Goal: Information Seeking & Learning: Find specific fact

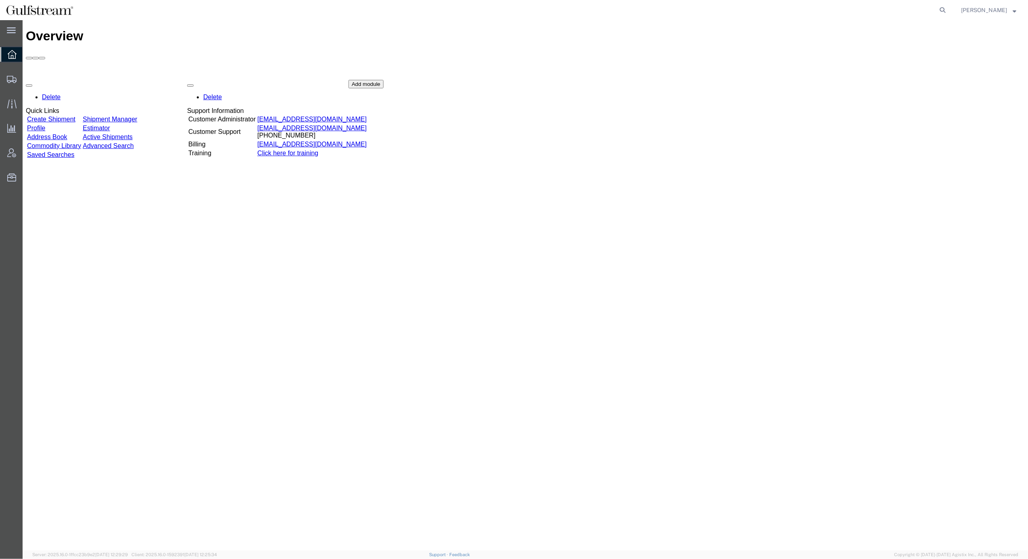
drag, startPoint x: 753, startPoint y: 129, endPoint x: 1007, endPoint y: 34, distance: 270.4
click at [753, 129] on div "Delete Quick Links Create Shipment Shipment Manager Profile Estimator Address B…" at bounding box center [525, 140] width 999 height 121
click at [948, 7] on icon at bounding box center [941, 9] width 11 height 11
click at [750, 10] on input "search" at bounding box center [813, 9] width 245 height 19
paste input "883391916358"
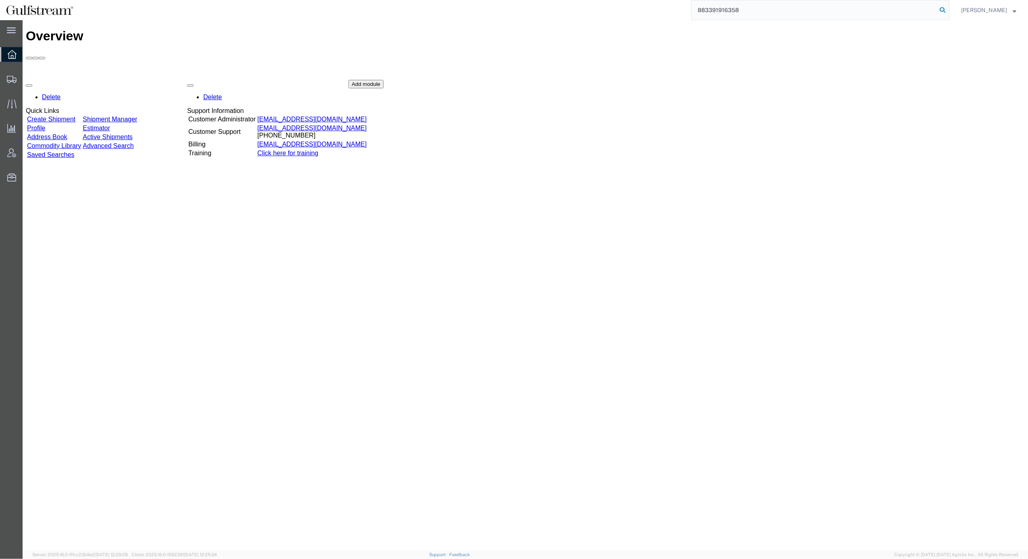
click at [948, 8] on icon at bounding box center [941, 9] width 11 height 11
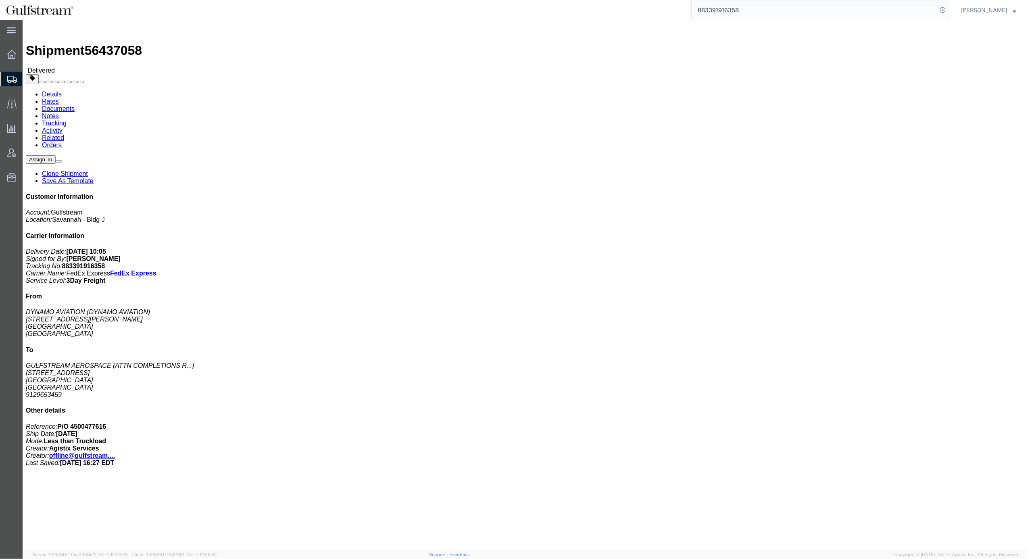
click link "Rates"
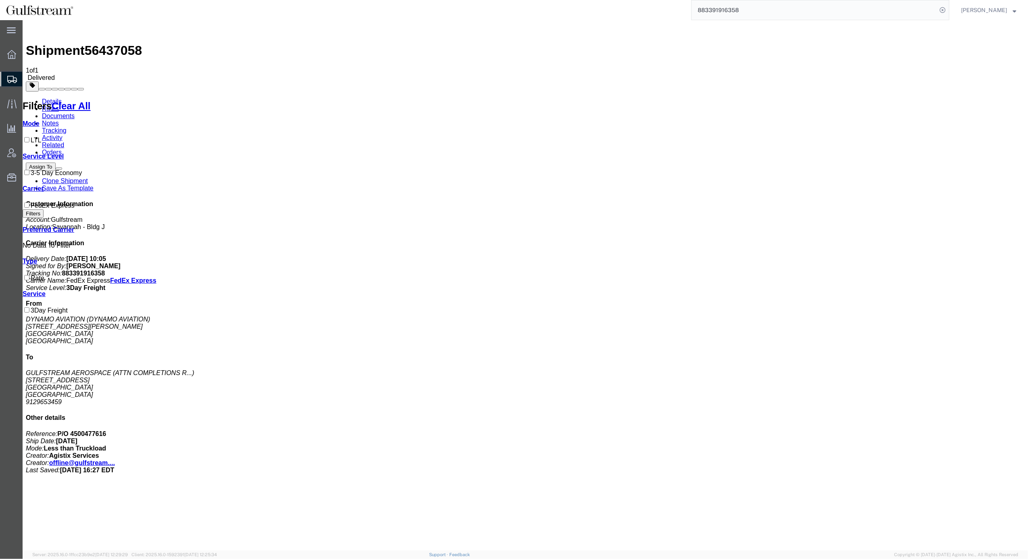
click at [55, 98] on link "Details" at bounding box center [52, 101] width 20 height 7
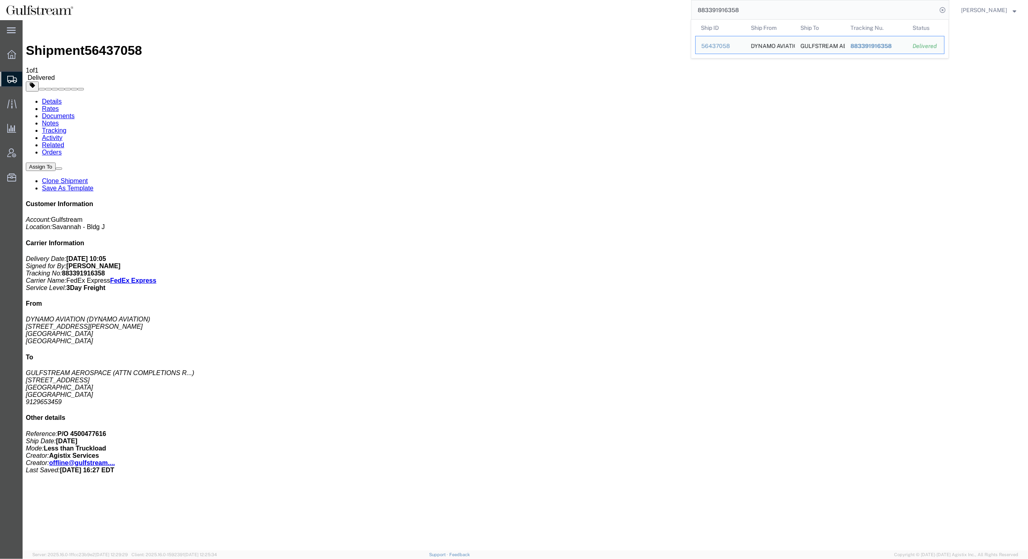
drag, startPoint x: 790, startPoint y: 10, endPoint x: 645, endPoint y: 17, distance: 145.3
click at [520, 5] on div "883391916358 Ship ID Ship From Ship To Tracking Nu. Status Ship ID 56437058 Shi…" at bounding box center [514, 10] width 870 height 20
click at [948, 10] on icon at bounding box center [941, 9] width 11 height 11
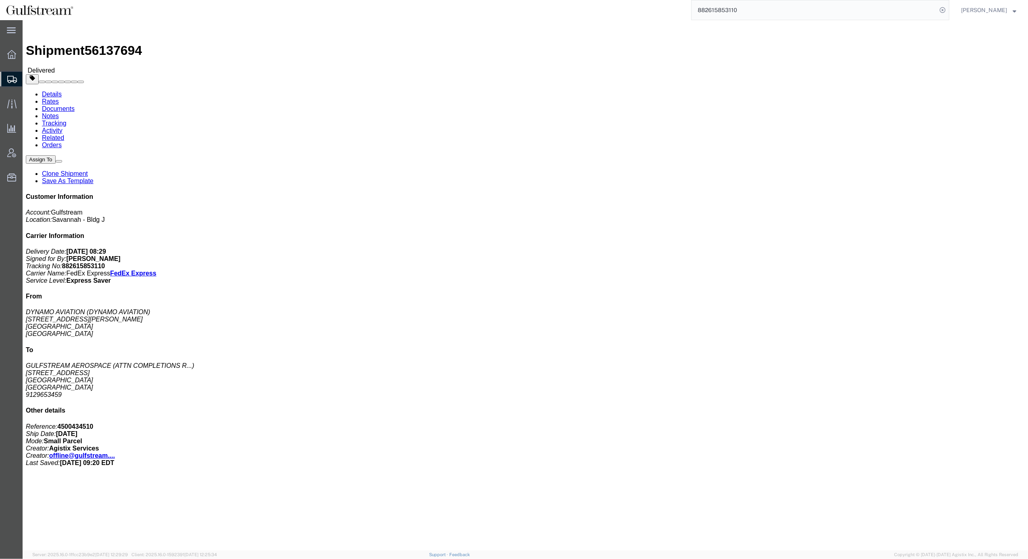
click link "Rates"
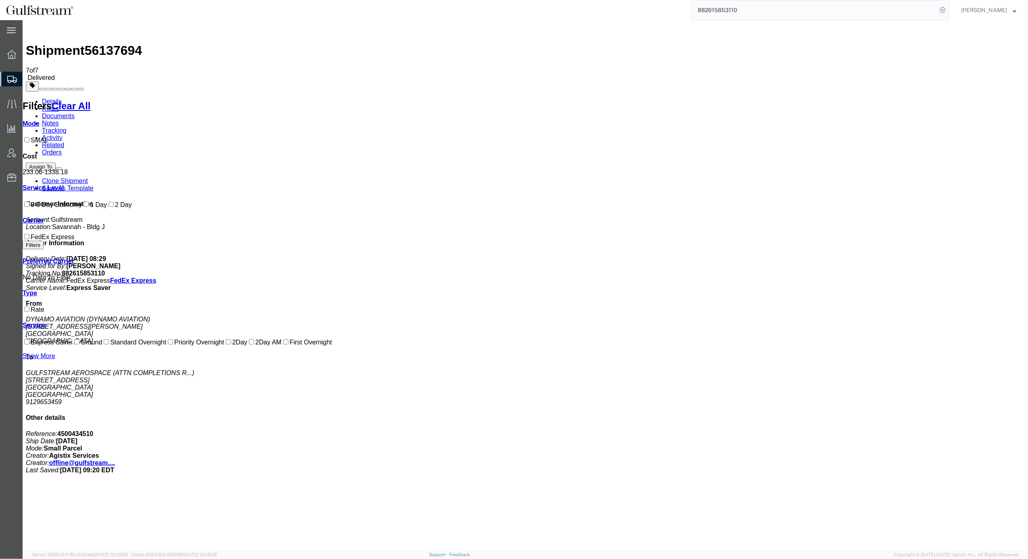
drag, startPoint x: 496, startPoint y: 113, endPoint x: 516, endPoint y: 114, distance: 20.6
copy b "408.68"
drag, startPoint x: 759, startPoint y: 3, endPoint x: 669, endPoint y: 7, distance: 89.6
click at [669, 7] on div "882615853110 Ship ID Ship From Ship To Tracking Nu. Status Ship ID 56137694 Shi…" at bounding box center [514, 10] width 870 height 20
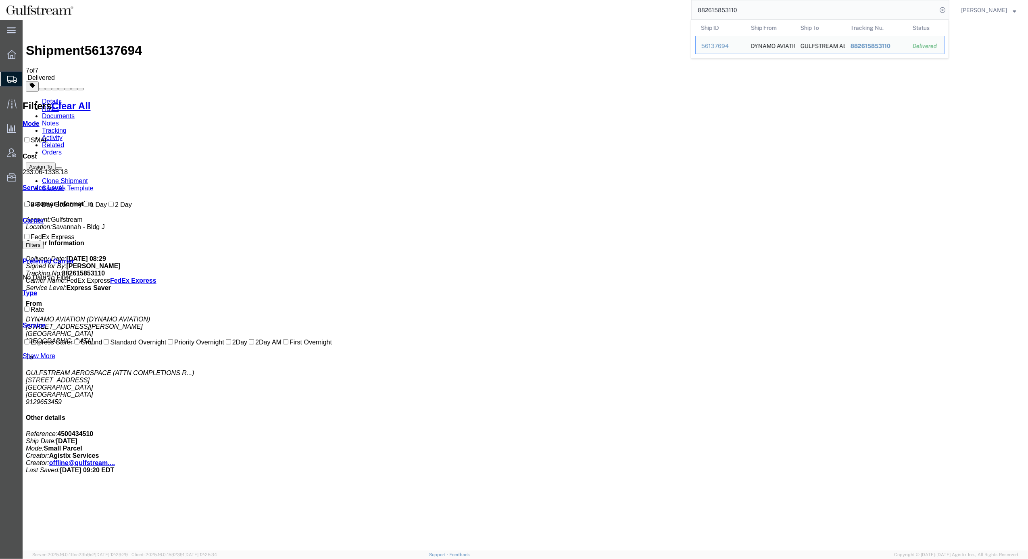
paste input "8049732"
click at [948, 7] on icon at bounding box center [941, 9] width 11 height 11
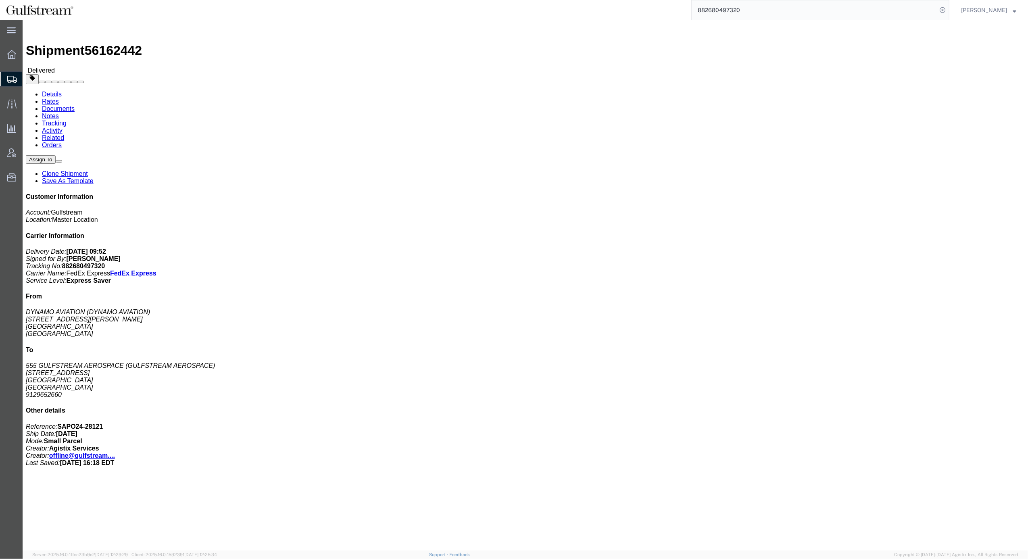
click link "Rates"
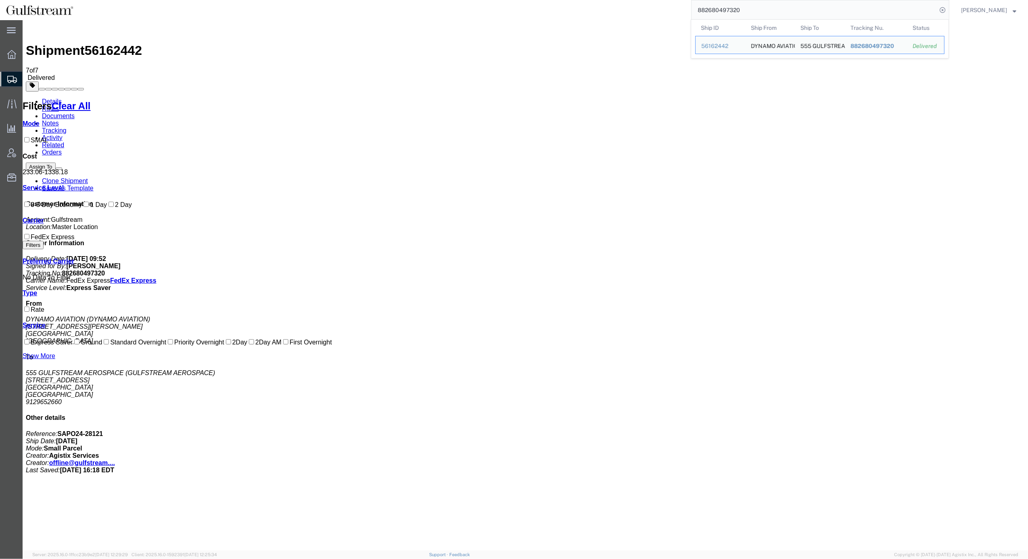
drag, startPoint x: 768, startPoint y: 11, endPoint x: 641, endPoint y: 3, distance: 127.2
click at [641, 3] on div "882680497320 Ship ID Ship From Ship To Tracking Nu. Status Ship ID 56162442 Shi…" at bounding box center [514, 10] width 870 height 20
click at [948, 8] on icon at bounding box center [941, 9] width 11 height 11
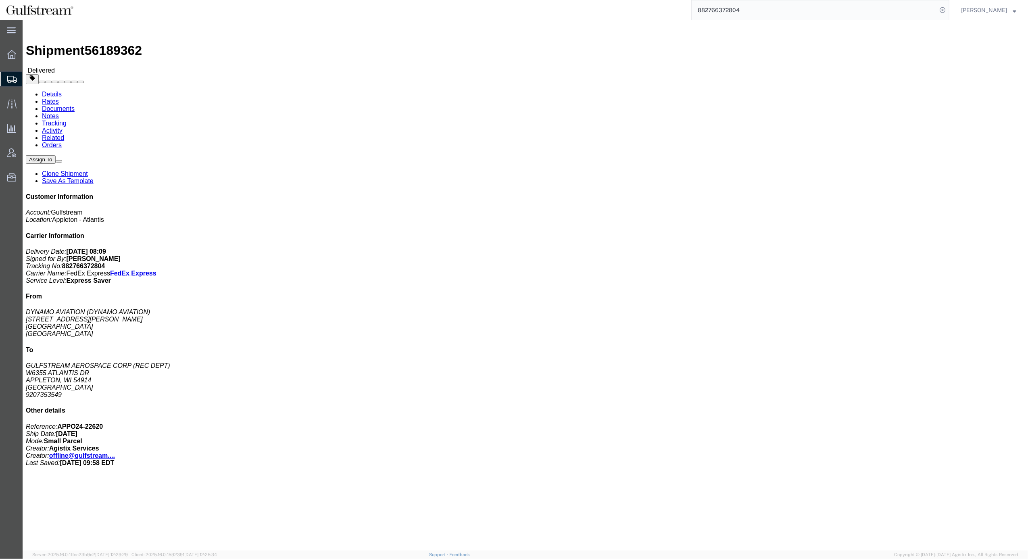
drag, startPoint x: 57, startPoint y: 25, endPoint x: 117, endPoint y: 104, distance: 99.0
click link "Rates"
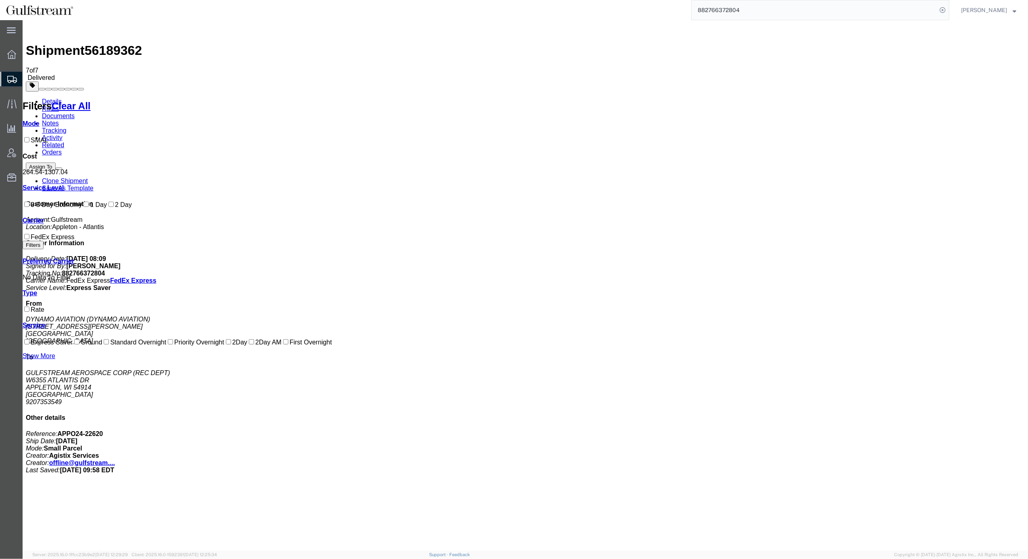
drag, startPoint x: 497, startPoint y: 113, endPoint x: 518, endPoint y: 114, distance: 20.6
copy b "420.11"
drag, startPoint x: 574, startPoint y: 407, endPoint x: 576, endPoint y: 402, distance: 5.0
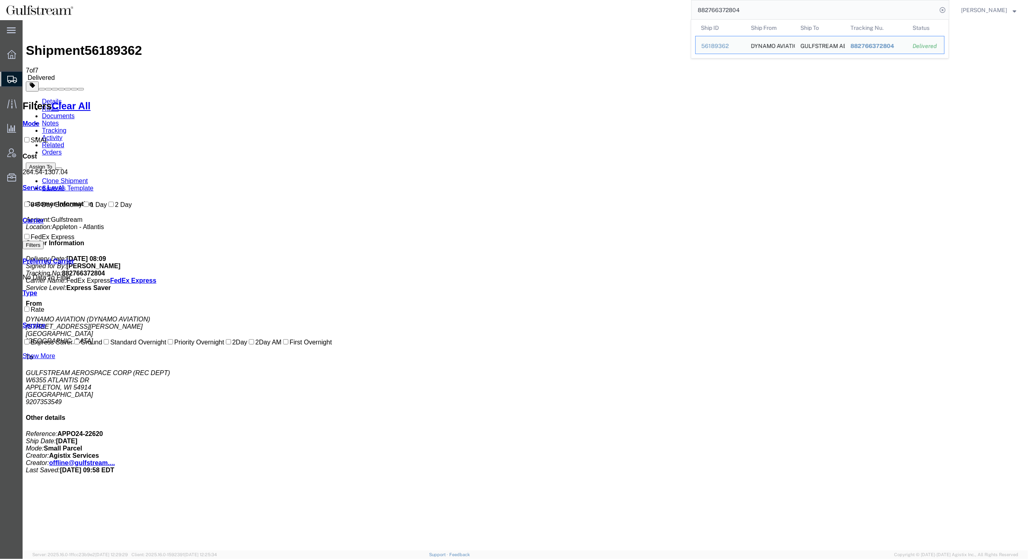
drag, startPoint x: 738, startPoint y: 9, endPoint x: 545, endPoint y: 2, distance: 192.8
click at [545, 2] on div "882766372804 Ship ID Ship From Ship To Tracking Nu. Status Ship ID 56189362 Shi…" at bounding box center [514, 10] width 870 height 20
paste input "76870059"
click at [948, 6] on icon at bounding box center [941, 9] width 11 height 11
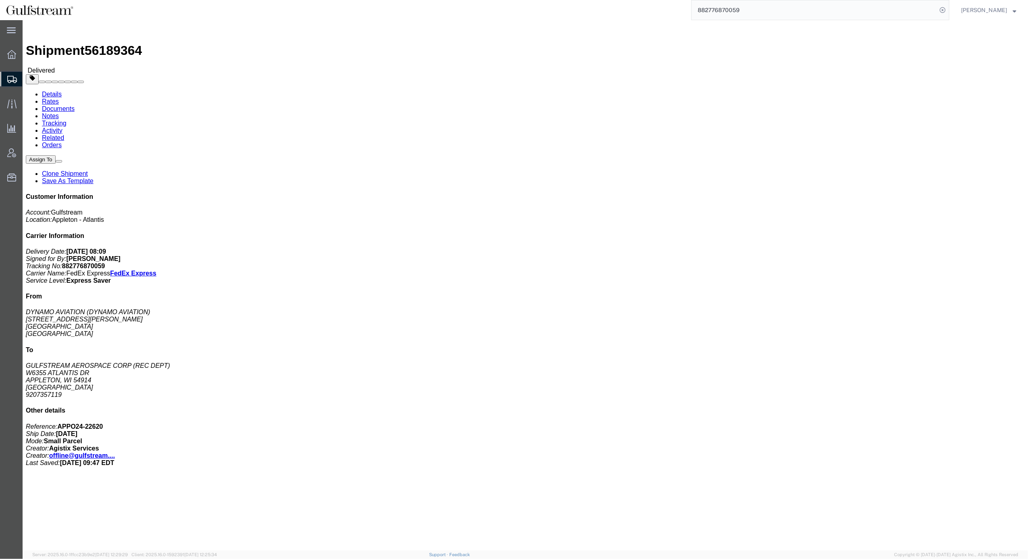
click link "Rates"
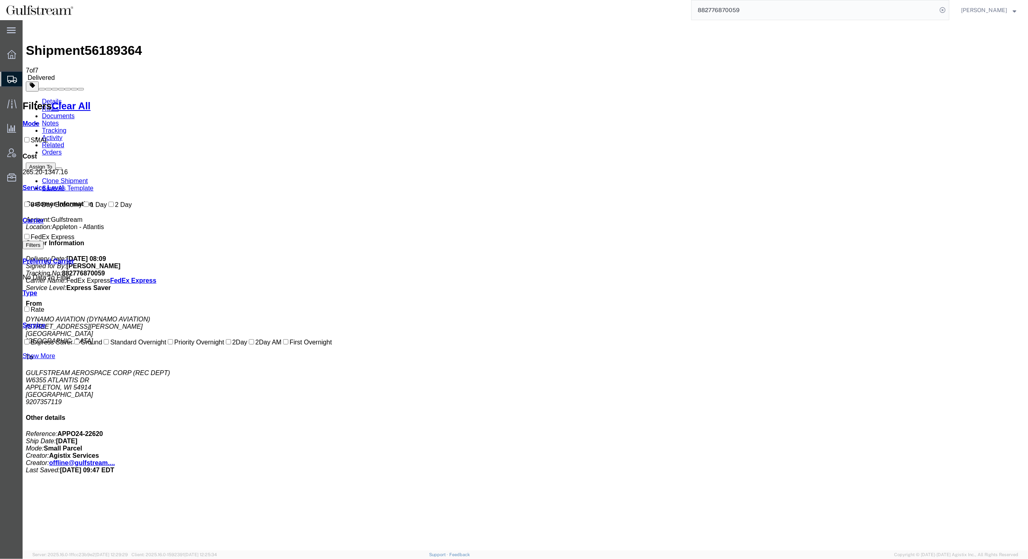
drag, startPoint x: 498, startPoint y: 114, endPoint x: 517, endPoint y: 117, distance: 18.7
copy b "426.49"
drag, startPoint x: 765, startPoint y: 10, endPoint x: 479, endPoint y: 7, distance: 285.8
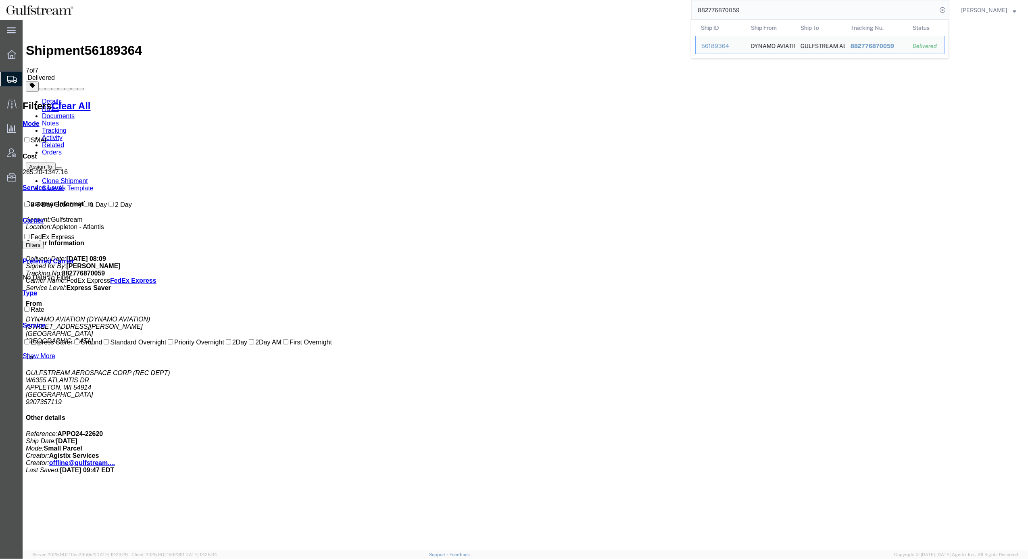
click at [479, 7] on div "882776870059 Ship ID Ship From Ship To Tracking Nu. Status Ship ID 56189364 Shi…" at bounding box center [514, 10] width 870 height 20
paste input "3127110435"
click at [949, 1] on form "883127110435" at bounding box center [820, 10] width 258 height 20
click at [948, 8] on icon at bounding box center [941, 9] width 11 height 11
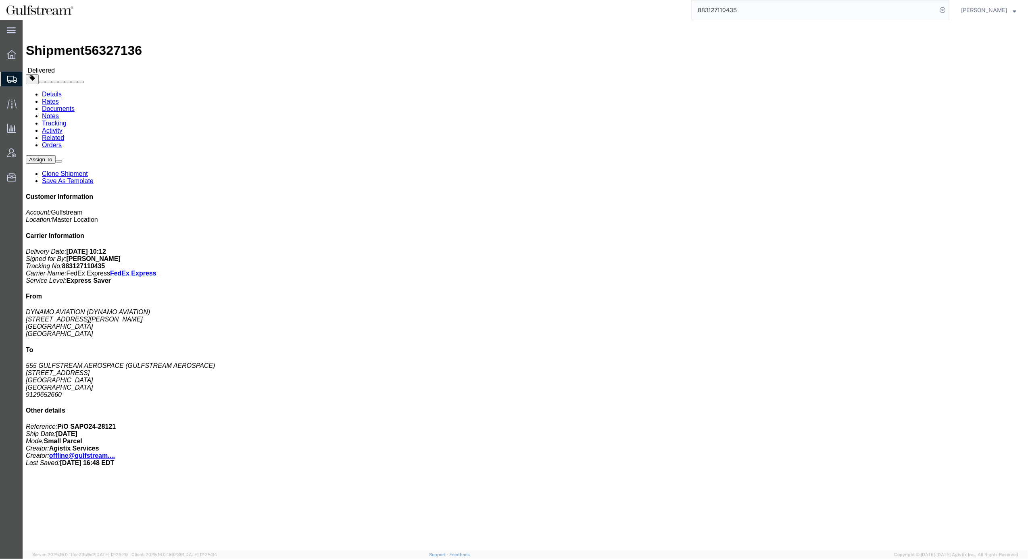
click link "Rates"
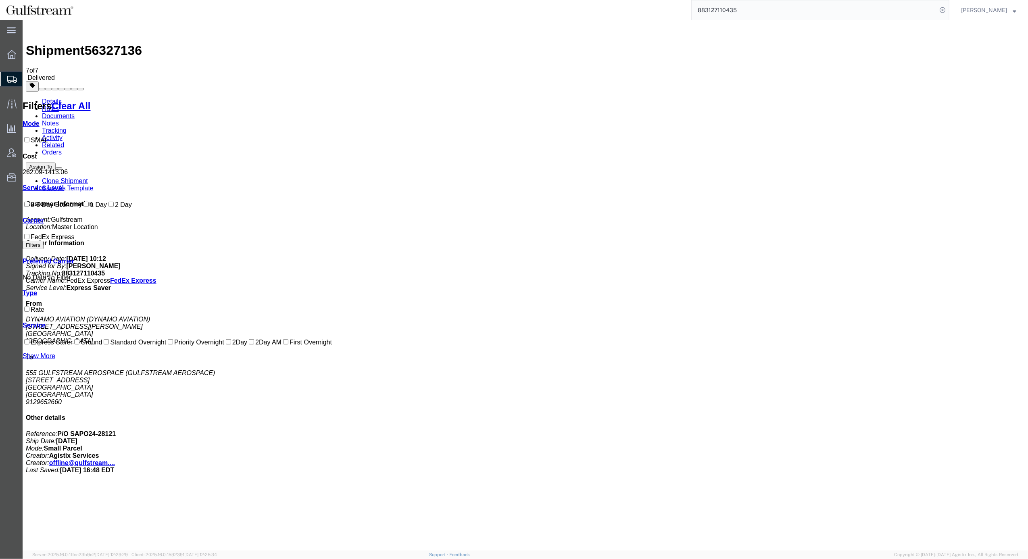
copy b "445.02"
drag, startPoint x: 763, startPoint y: 13, endPoint x: 535, endPoint y: 12, distance: 228.2
click at [535, 12] on div "883127110435 Ship ID Ship From Ship To Tracking Nu. Status Ship ID 56327136 Shi…" at bounding box center [514, 10] width 870 height 20
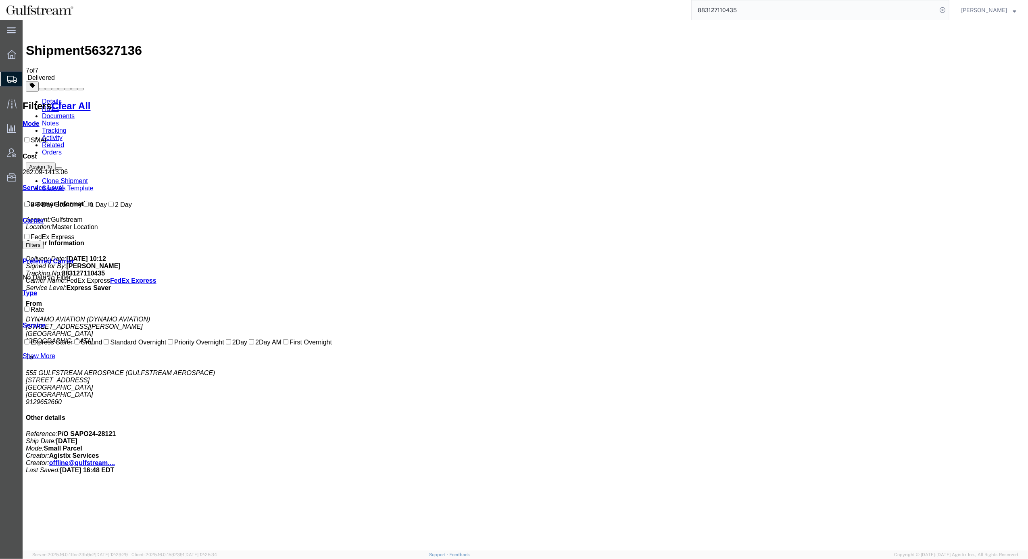
paste input "218022504"
click at [948, 7] on icon at bounding box center [941, 9] width 11 height 11
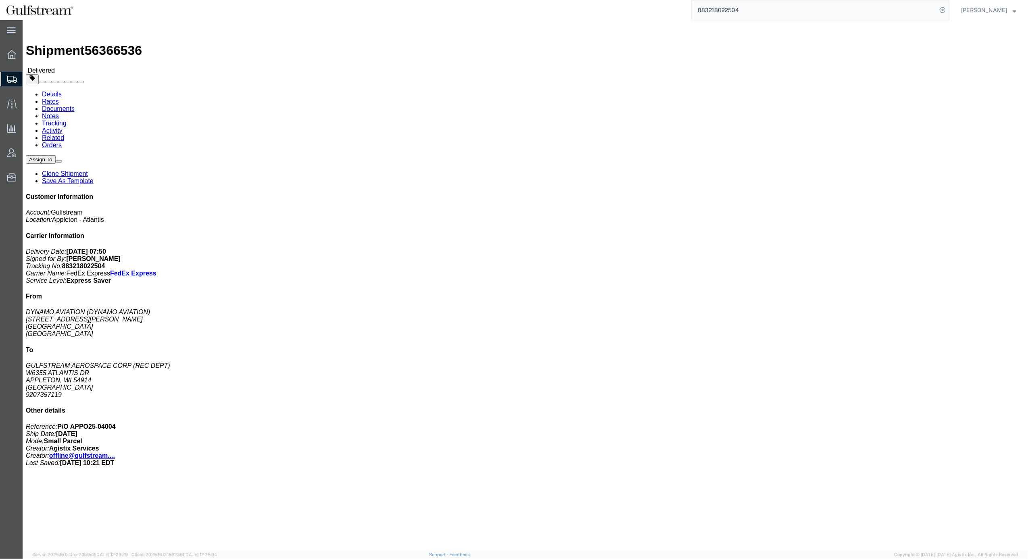
click link "Rates"
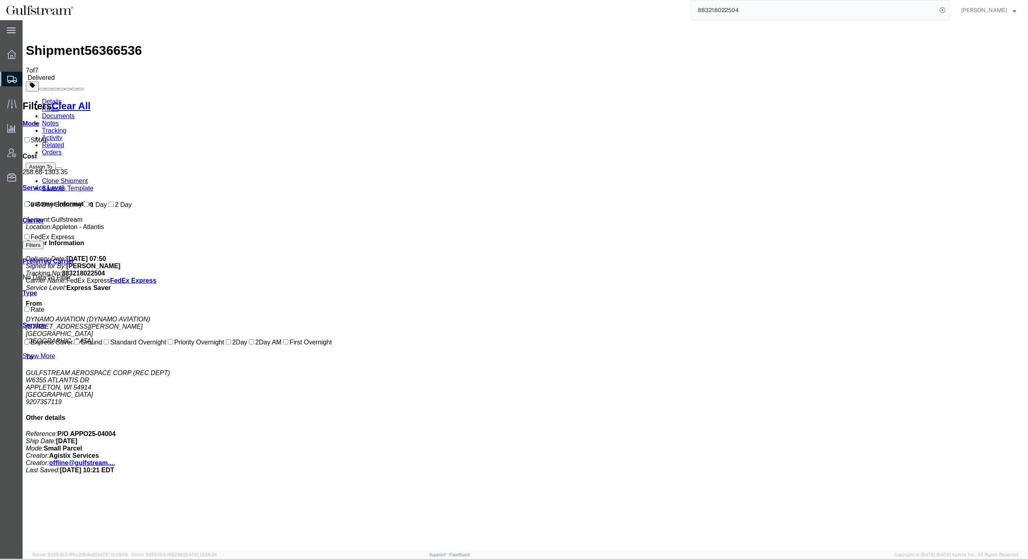
drag, startPoint x: 494, startPoint y: 113, endPoint x: 517, endPoint y: 113, distance: 22.6
copy b "414.98"
drag, startPoint x: 794, startPoint y: 17, endPoint x: 667, endPoint y: 2, distance: 128.2
click at [645, 0] on html "main_menu Created with Sketch. Collapse Menu Overview Shipments Shipment Manage…" at bounding box center [514, 279] width 1028 height 559
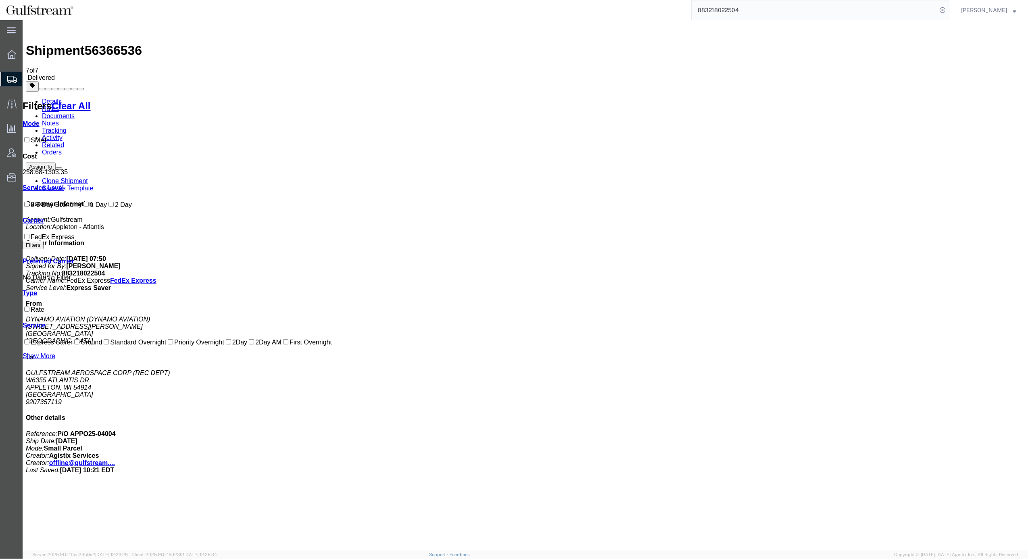
paste input "21996757"
click at [948, 8] on icon at bounding box center [941, 9] width 11 height 11
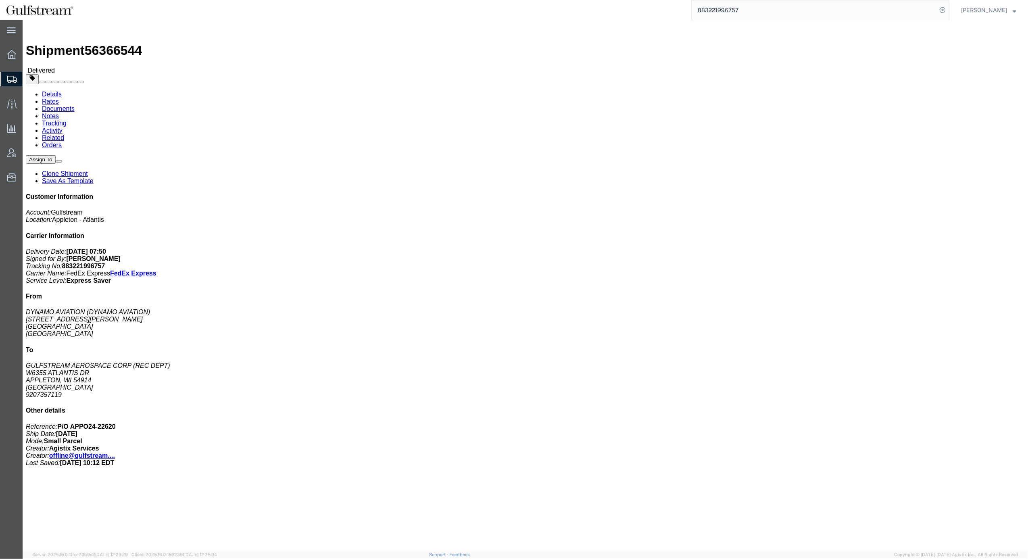
click link "Rates"
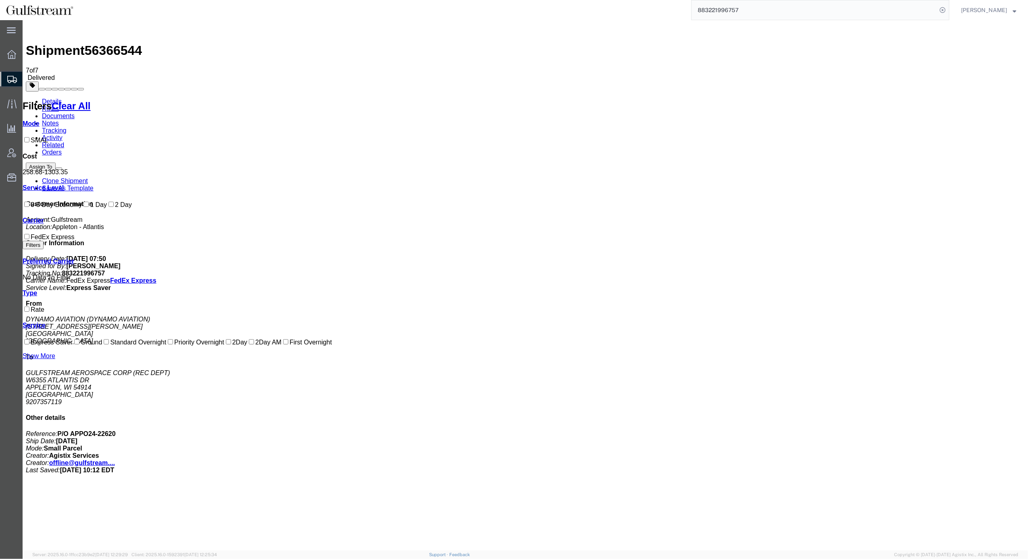
drag, startPoint x: 497, startPoint y: 115, endPoint x: 516, endPoint y: 113, distance: 19.1
copy b "414.98"
drag, startPoint x: 516, startPoint y: 367, endPoint x: 526, endPoint y: 134, distance: 232.8
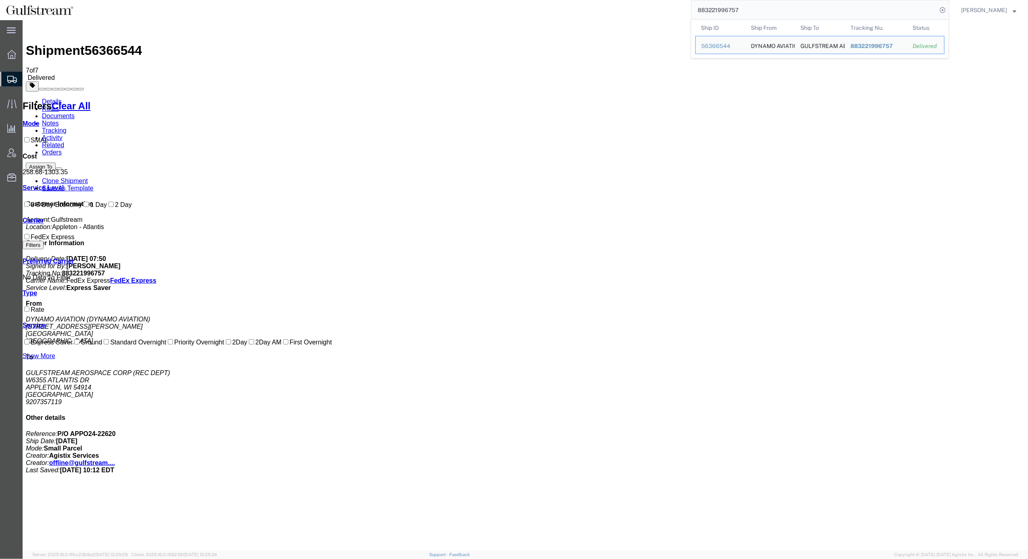
drag, startPoint x: 770, startPoint y: 10, endPoint x: 617, endPoint y: 5, distance: 152.9
click at [594, 5] on div "883221996757 Ship ID Ship From Ship To Tracking Nu. Status Ship ID 56366544 Shi…" at bounding box center [514, 10] width 870 height 20
paste input "3870702"
type input "883223870702"
click at [948, 10] on icon at bounding box center [941, 9] width 11 height 11
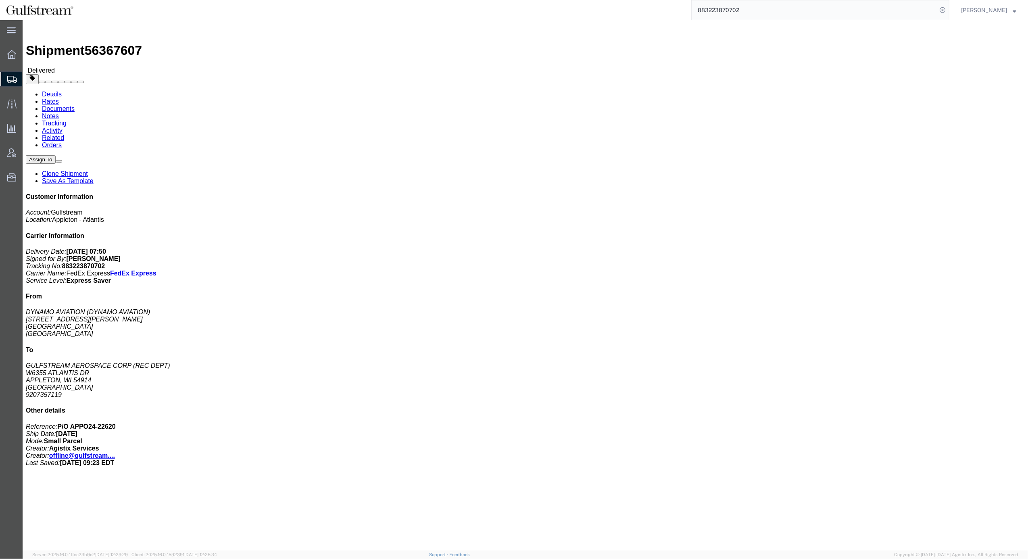
click link "Rates"
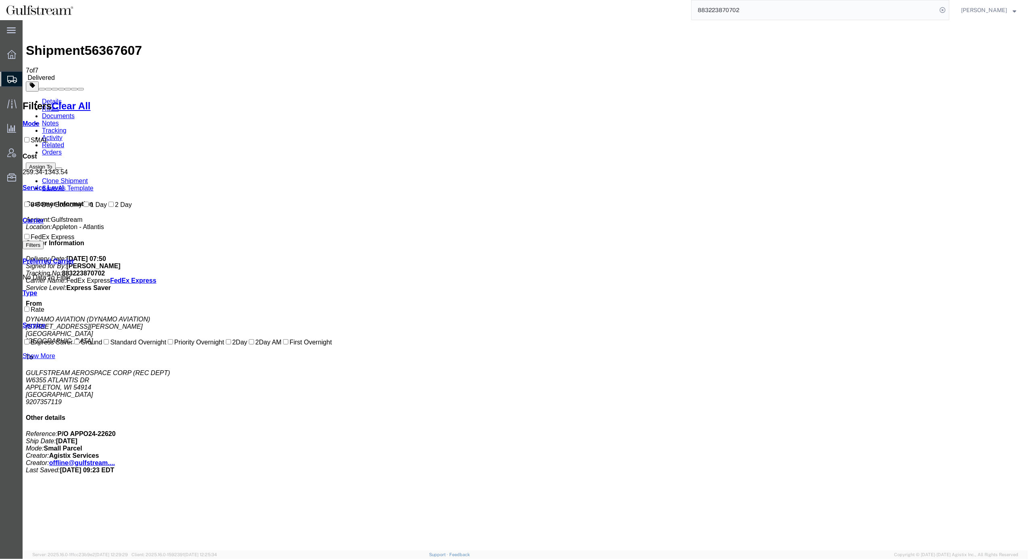
drag, startPoint x: 499, startPoint y: 112, endPoint x: 515, endPoint y: 114, distance: 15.9
drag, startPoint x: 518, startPoint y: 114, endPoint x: 500, endPoint y: 113, distance: 17.8
copy b "421.36"
